Goal: Task Accomplishment & Management: Complete application form

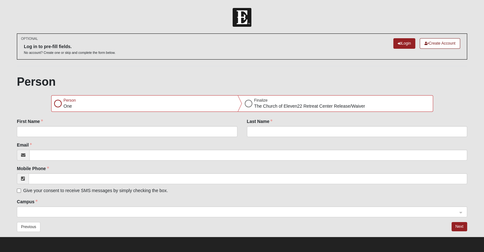
click at [56, 105] on div at bounding box center [58, 104] width 8 height 8
click at [58, 101] on div at bounding box center [58, 104] width 8 height 8
click at [34, 129] on input "First Name" at bounding box center [127, 131] width 220 height 11
type input "[PERSON_NAME]"
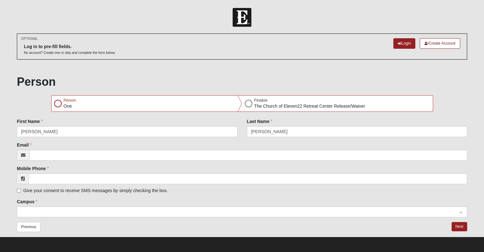
type input "[EMAIL_ADDRESS][DOMAIN_NAME]"
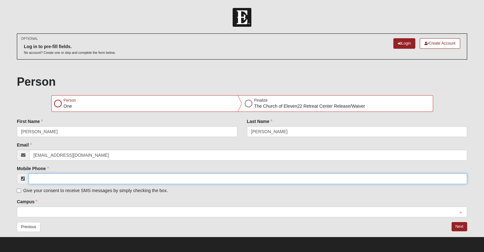
type input "[PHONE_NUMBER]"
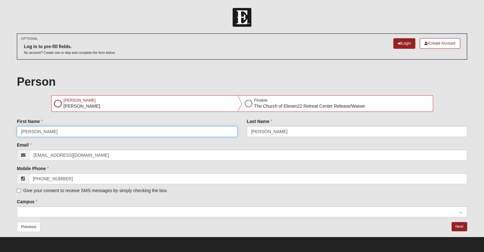
click at [25, 211] on span at bounding box center [239, 211] width 436 height 7
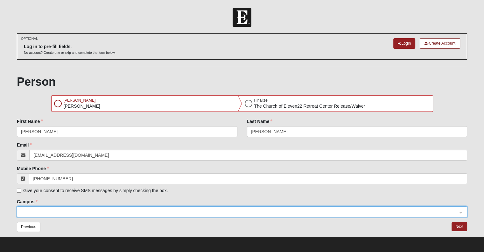
click at [25, 211] on span at bounding box center [239, 211] width 436 height 7
click at [24, 210] on span at bounding box center [239, 211] width 436 height 7
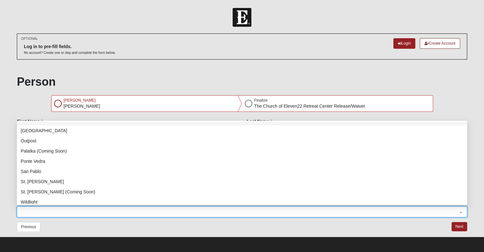
scroll to position [81, 0]
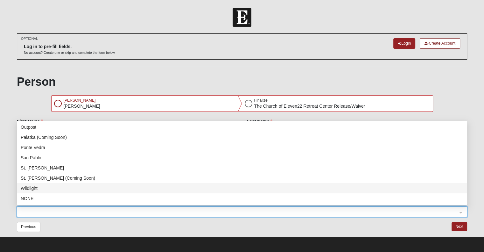
click at [63, 185] on div "Wildlight" at bounding box center [242, 187] width 442 height 7
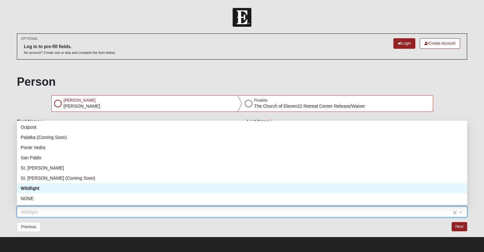
click at [462, 210] on div "Wildlight" at bounding box center [241, 211] width 449 height 11
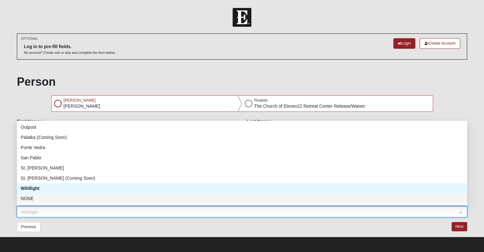
click at [31, 197] on div "NONE" at bounding box center [242, 198] width 442 height 7
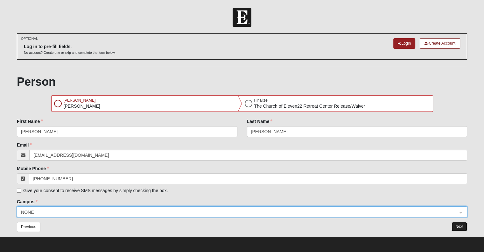
click at [457, 225] on button "Next" at bounding box center [459, 226] width 16 height 9
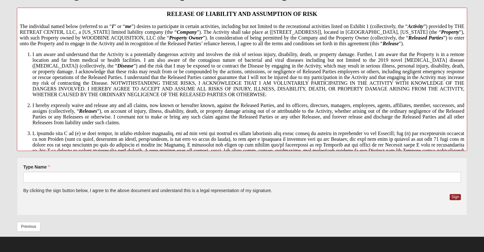
scroll to position [136, 0]
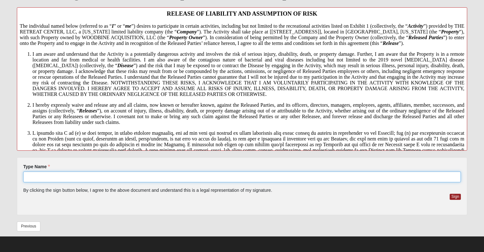
click at [38, 176] on input "Type Name" at bounding box center [241, 176] width 437 height 11
type input "[PERSON_NAME]"
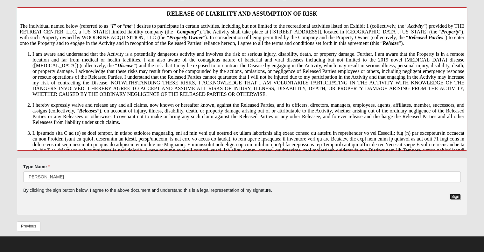
click at [455, 196] on button "Sign" at bounding box center [454, 196] width 11 height 6
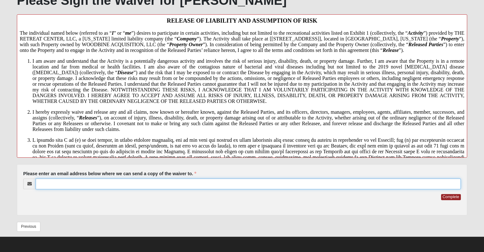
click at [50, 183] on input "Please enter an email address below where we can send a copy of the waiver to." at bounding box center [248, 183] width 425 height 11
type input "[EMAIL_ADDRESS][DOMAIN_NAME]"
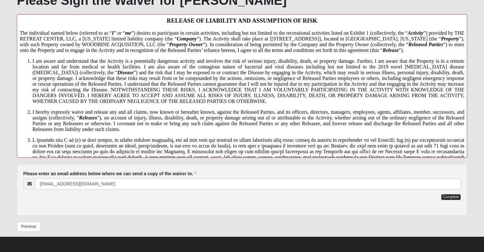
click at [451, 194] on button "Complete" at bounding box center [451, 197] width 20 height 6
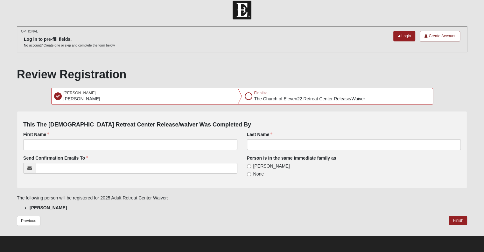
scroll to position [0, 0]
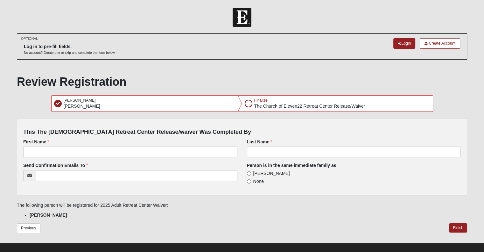
click at [249, 104] on div at bounding box center [249, 104] width 8 height 8
click at [248, 101] on div at bounding box center [249, 104] width 8 height 8
click at [455, 228] on button "Finish" at bounding box center [458, 227] width 18 height 9
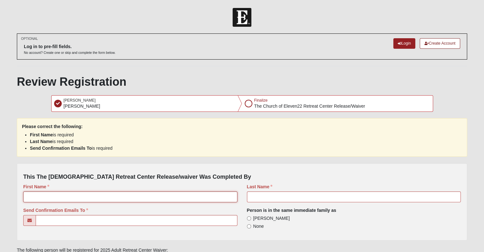
click at [34, 194] on input "First Name" at bounding box center [130, 196] width 214 height 11
type input "[PERSON_NAME]"
type input "[EMAIL_ADDRESS][DOMAIN_NAME]"
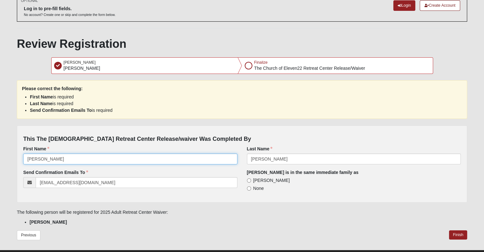
scroll to position [51, 0]
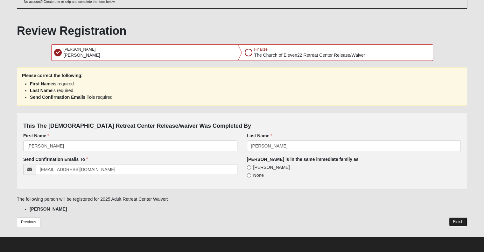
click at [455, 218] on button "Finish" at bounding box center [458, 221] width 18 height 9
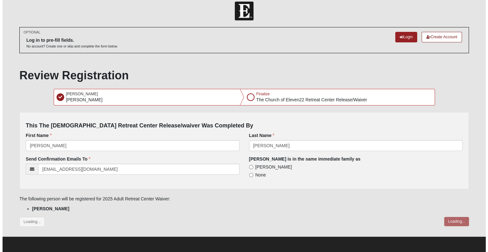
scroll to position [0, 0]
